Goal: Task Accomplishment & Management: Use online tool/utility

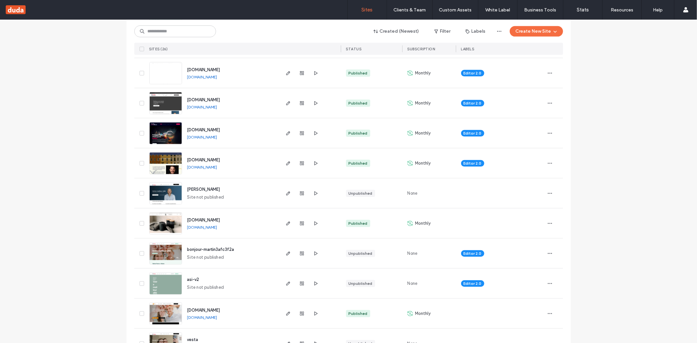
click at [207, 220] on span "[DOMAIN_NAME]" at bounding box center [203, 220] width 33 height 5
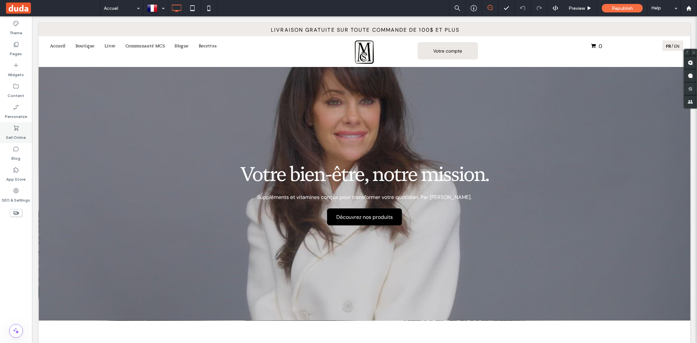
click at [18, 132] on label "Sell Online" at bounding box center [16, 135] width 20 height 9
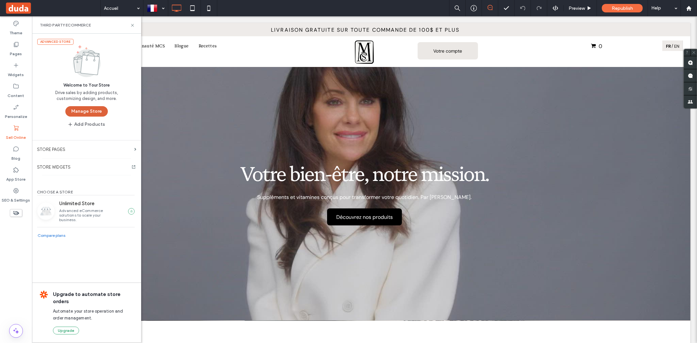
click at [84, 111] on button "Manage Store" at bounding box center [86, 111] width 42 height 10
